Goal: Book appointment/travel/reservation

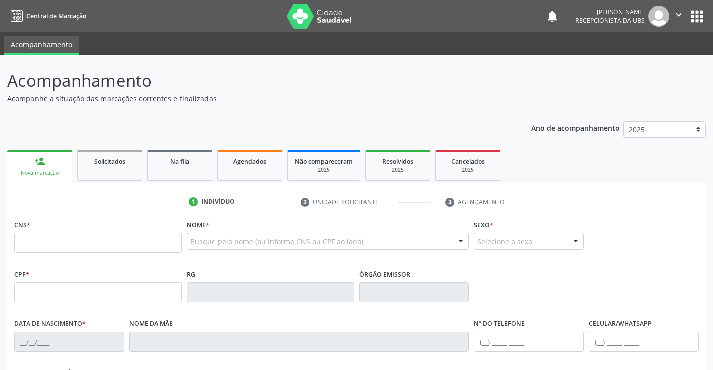
click at [52, 245] on input "text" at bounding box center [98, 243] width 168 height 20
click at [35, 242] on input "text" at bounding box center [98, 243] width 168 height 20
type input "898 0064 1288 2539"
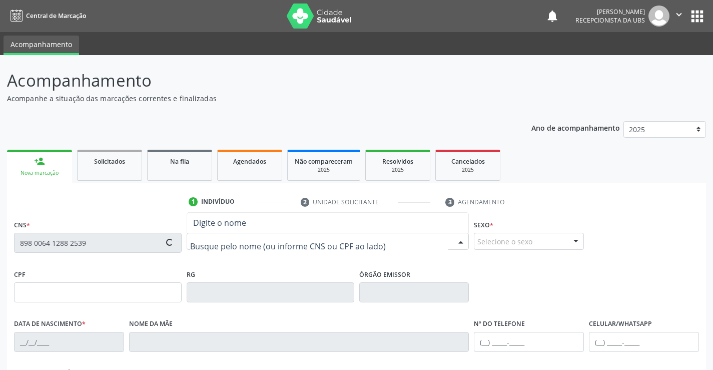
type input "006.894.984-70"
type input "[DATE]"
type input "[PERSON_NAME]"
type input "[PHONE_NUMBER]"
type input "S/N"
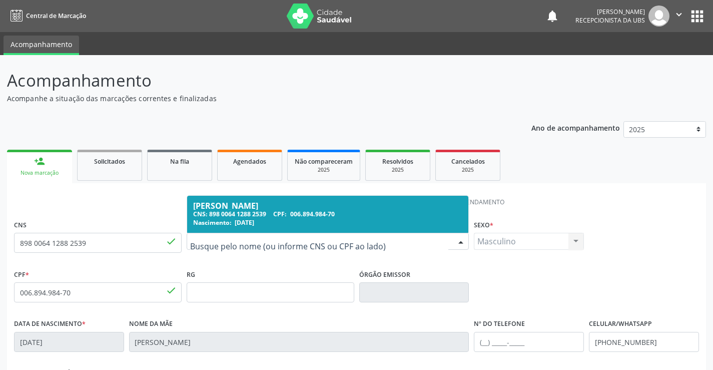
click at [261, 214] on div "CNS: 898 0064 1288 2539 CPF: 006.894.984-70" at bounding box center [328, 214] width 270 height 9
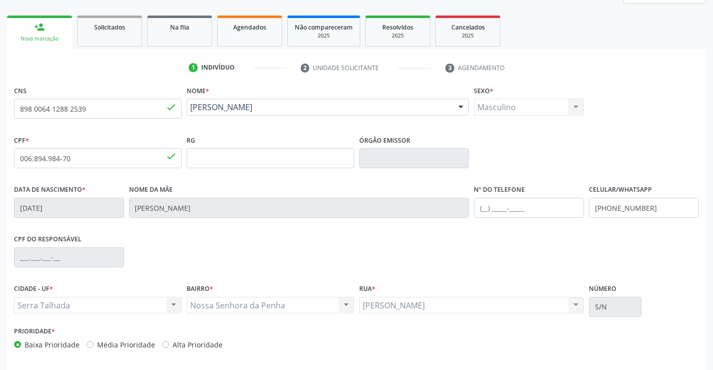
scroll to position [173, 0]
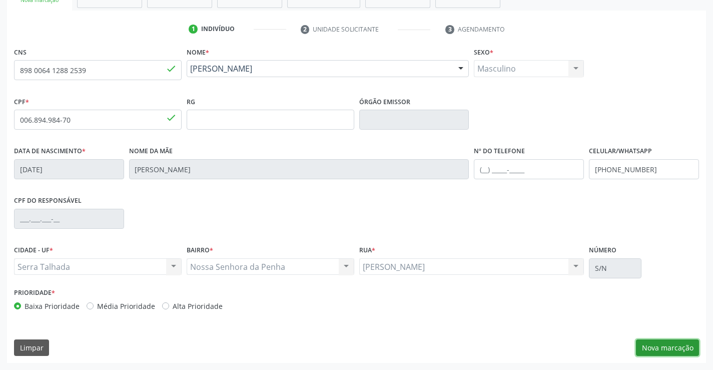
click at [679, 352] on button "Nova marcação" at bounding box center [667, 347] width 63 height 17
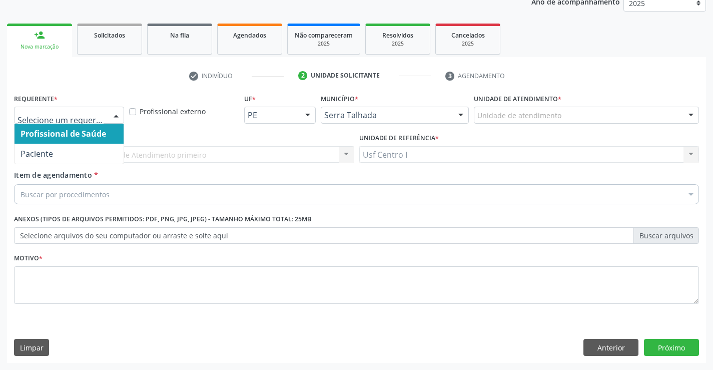
click at [116, 116] on div at bounding box center [116, 115] width 15 height 17
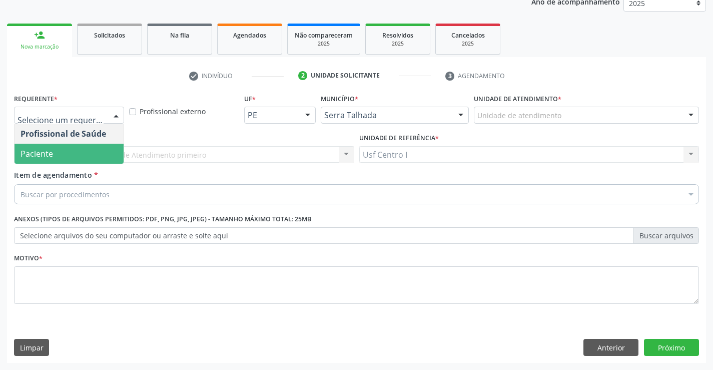
click at [73, 164] on div "Profissional de Saúde Paciente Nenhum resultado encontrado para: " " Não há nen…" at bounding box center [69, 144] width 110 height 41
click at [53, 149] on span "Paciente" at bounding box center [69, 154] width 109 height 20
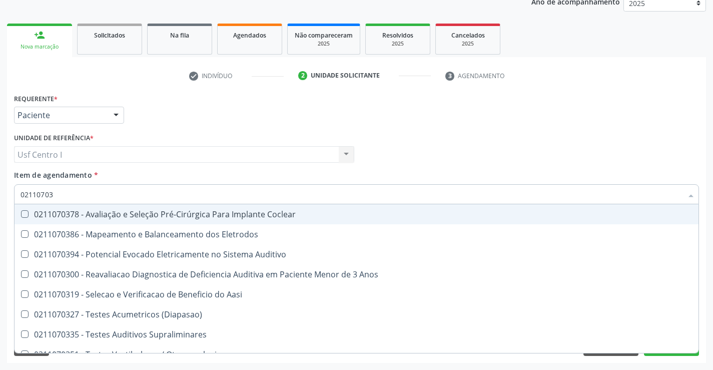
type input "021107033"
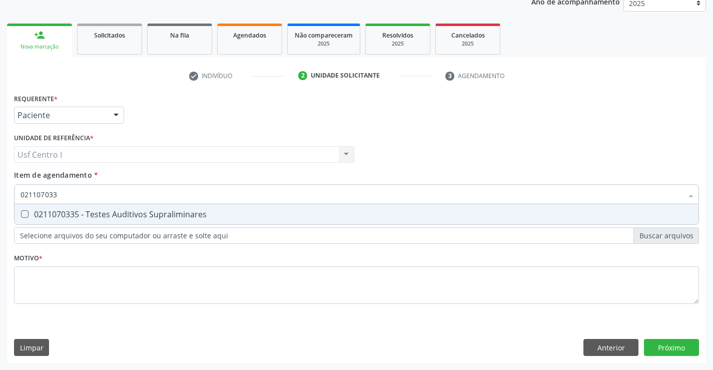
click at [25, 214] on Supraliminares at bounding box center [25, 214] width 8 height 8
click at [21, 214] on Supraliminares "checkbox" at bounding box center [18, 214] width 7 height 7
checkbox Supraliminares "true"
click at [25, 284] on div "Requerente * Paciente Profissional de Saúde Paciente Nenhum resultado encontrad…" at bounding box center [356, 204] width 685 height 227
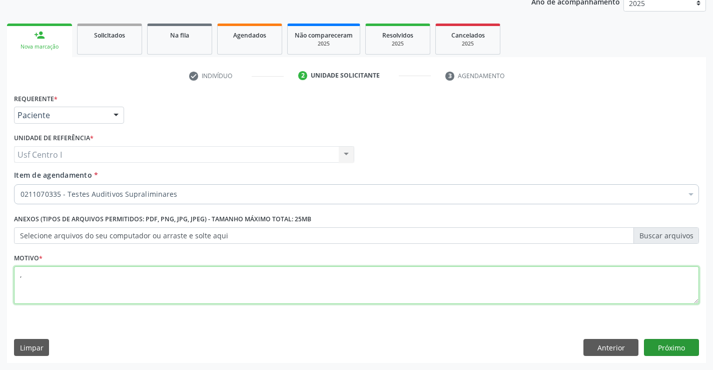
type textarea ","
click at [684, 348] on button "Próximo" at bounding box center [671, 347] width 55 height 17
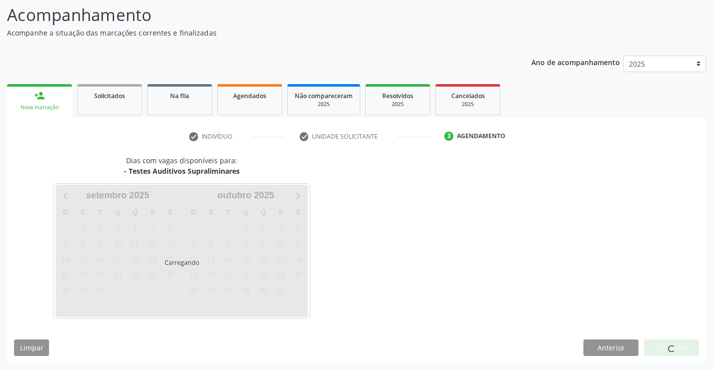
scroll to position [66, 0]
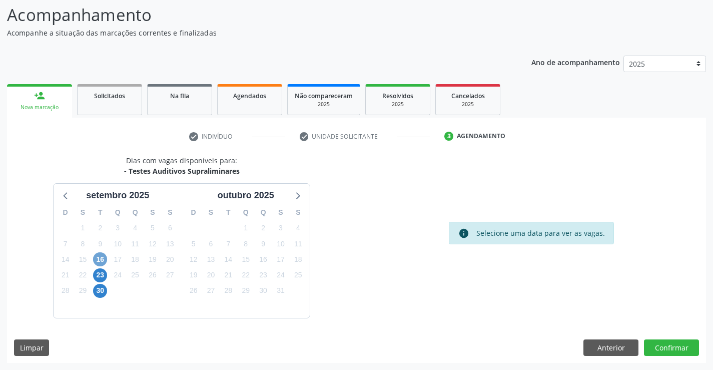
click at [96, 259] on span "16" at bounding box center [100, 259] width 14 height 14
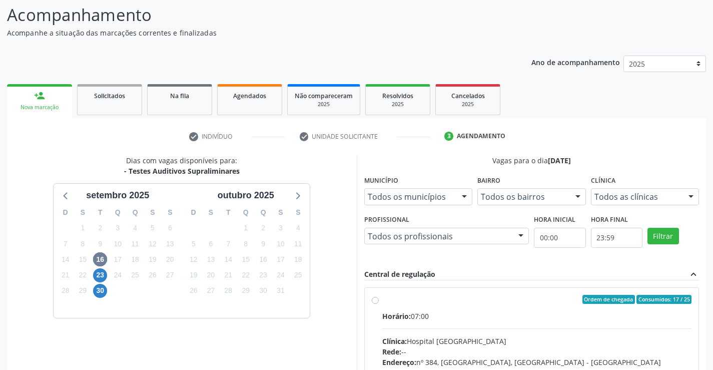
click at [382, 301] on label "Ordem de chegada Consumidos: 17 / 25 Horário: 07:00 Clínica: Hospital [GEOGRAPH…" at bounding box center [537, 372] width 310 height 154
click at [377, 301] on input "Ordem de chegada Consumidos: 17 / 25 Horário: 07:00 Clínica: Hospital [GEOGRAPH…" at bounding box center [375, 299] width 7 height 9
radio input "true"
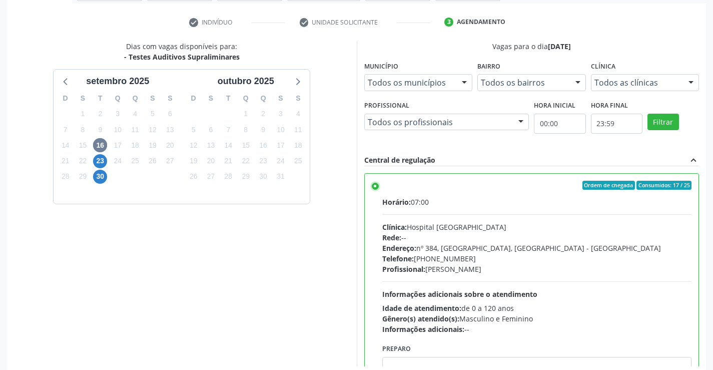
scroll to position [228, 0]
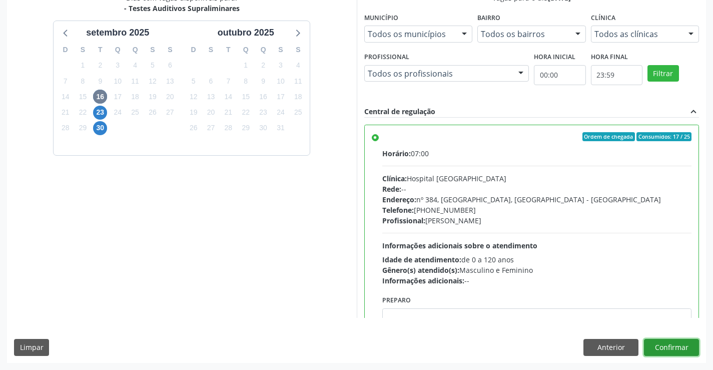
click at [686, 345] on button "Confirmar" at bounding box center [671, 347] width 55 height 17
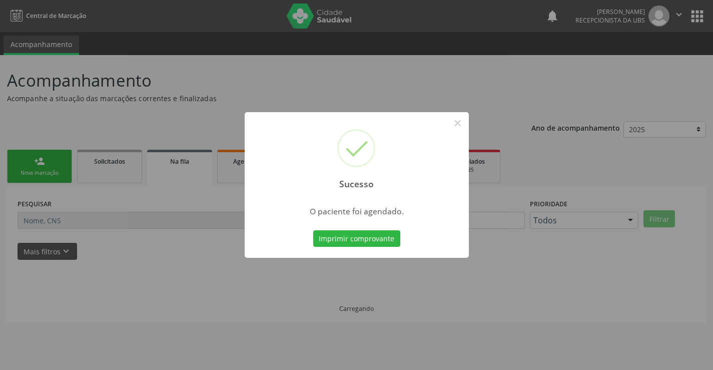
scroll to position [0, 0]
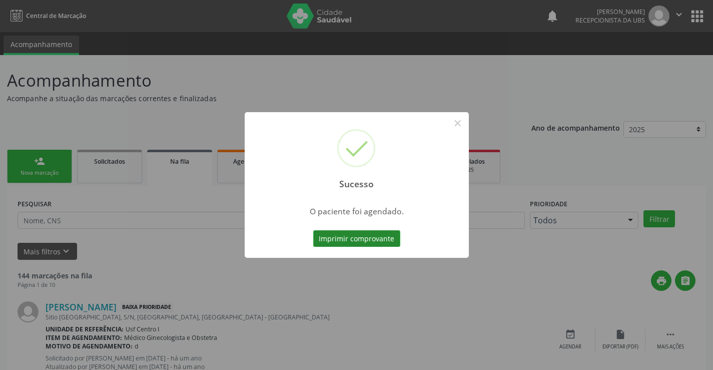
click at [362, 239] on button "Imprimir comprovante" at bounding box center [356, 238] width 87 height 17
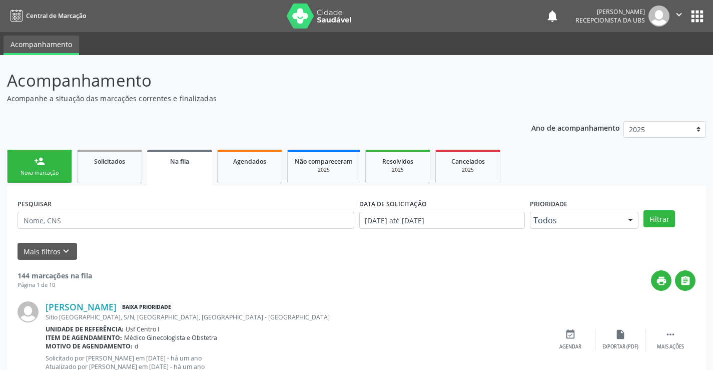
click at [48, 175] on div "Nova marcação" at bounding box center [40, 173] width 50 height 8
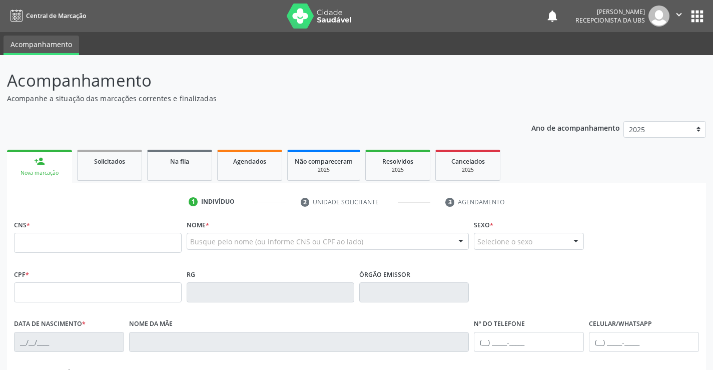
click at [53, 166] on link "person_add Nova marcação" at bounding box center [39, 167] width 65 height 34
click at [39, 242] on input "text" at bounding box center [98, 243] width 168 height 20
type input "898 0064 1288 2539"
type input "006.894.984-70"
type input "[DATE]"
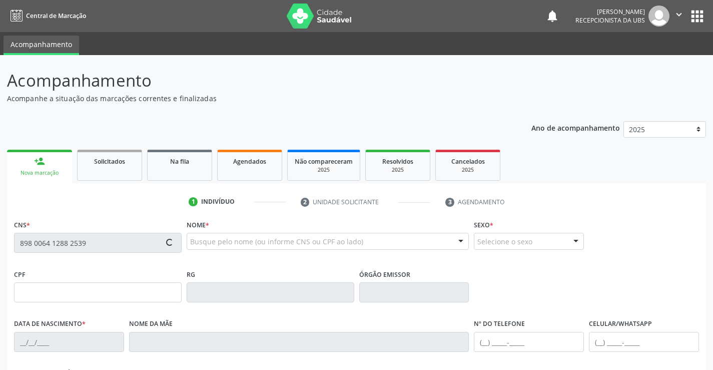
type input "[PERSON_NAME]"
type input "[PHONE_NUMBER]"
type input "S/N"
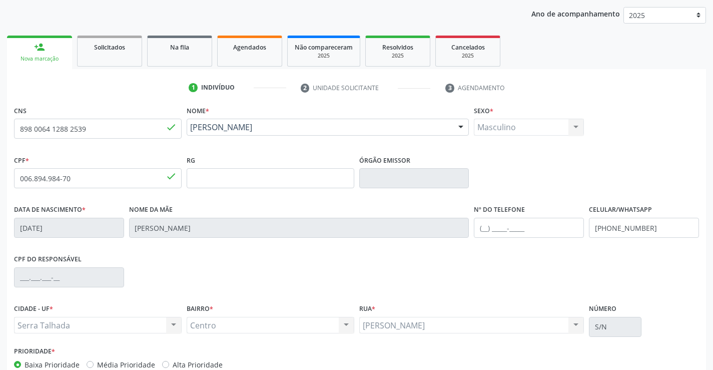
scroll to position [168, 0]
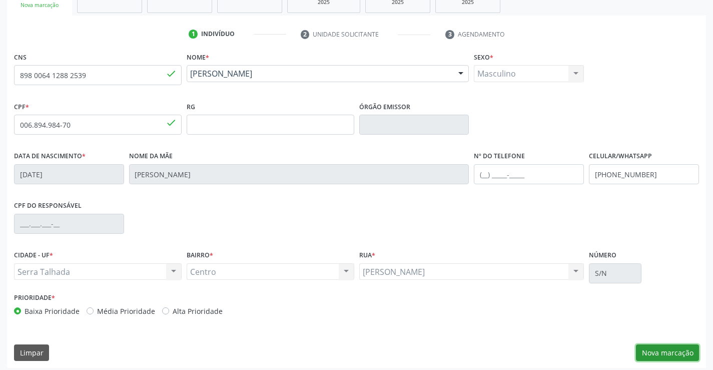
click at [672, 353] on button "Nova marcação" at bounding box center [667, 352] width 63 height 17
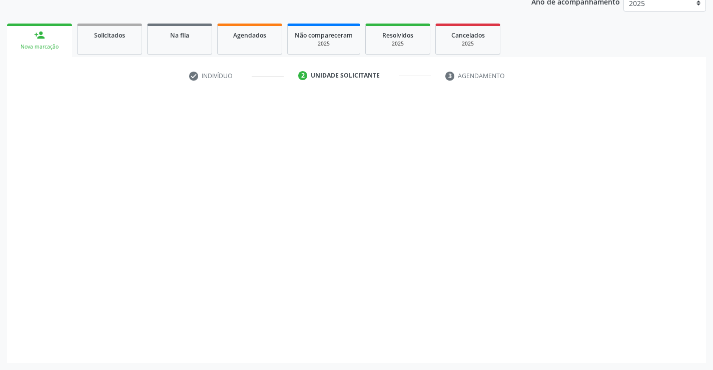
scroll to position [126, 0]
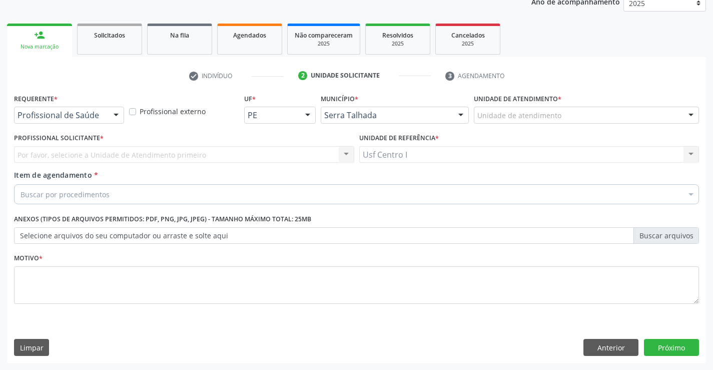
click at [114, 112] on div at bounding box center [116, 115] width 15 height 17
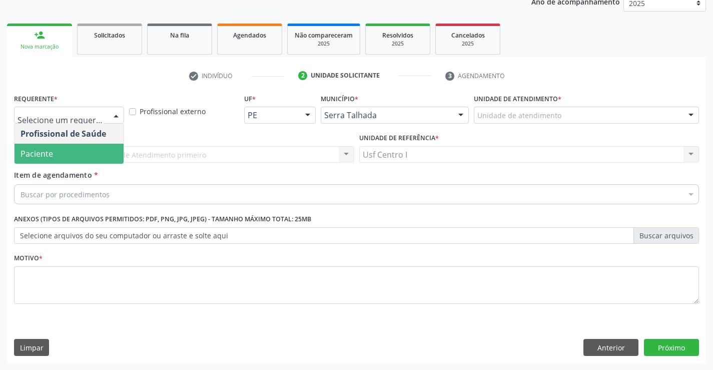
click at [73, 157] on span "Paciente" at bounding box center [69, 154] width 109 height 20
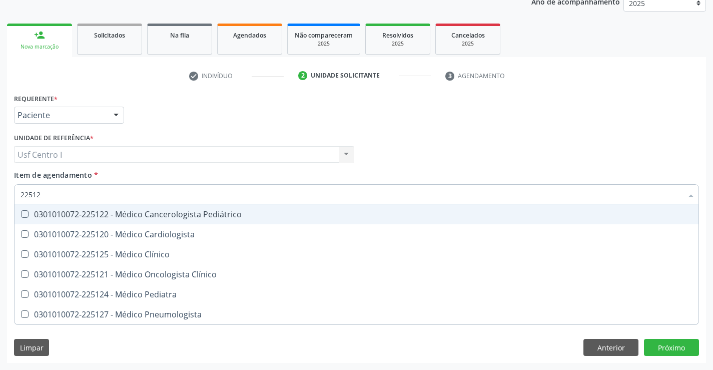
type input "225124"
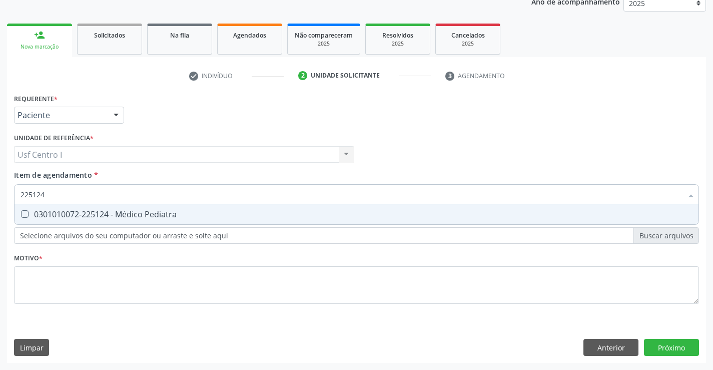
click at [26, 216] on Pediatra at bounding box center [25, 214] width 8 height 8
click at [21, 216] on Pediatra "checkbox" at bounding box center [18, 214] width 7 height 7
checkbox Pediatra "true"
click at [26, 280] on div "Requerente * Paciente Profissional de Saúde Paciente Nenhum resultado encontrad…" at bounding box center [356, 204] width 685 height 227
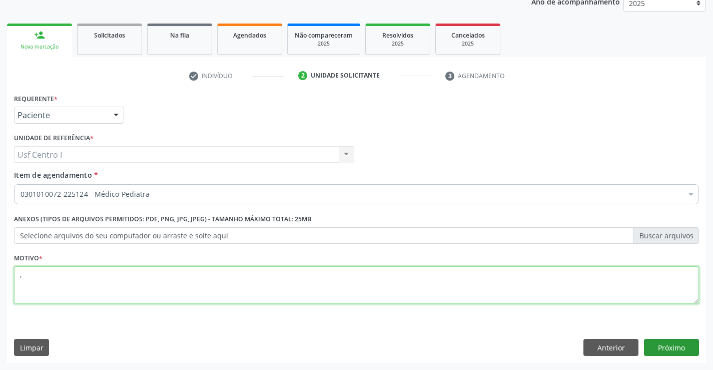
type textarea ","
click at [675, 345] on button "Próximo" at bounding box center [671, 347] width 55 height 17
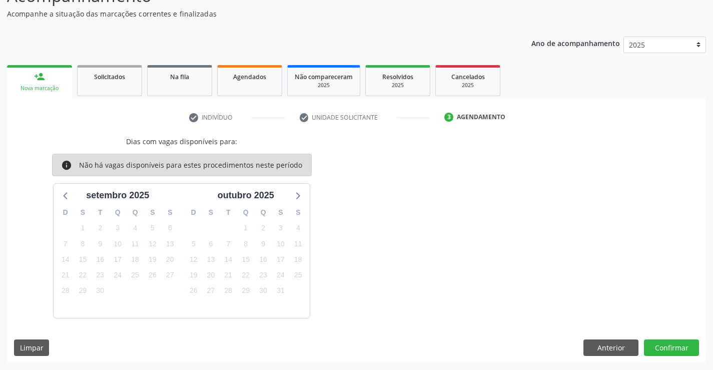
scroll to position [0, 0]
